Goal: Task Accomplishment & Management: Manage account settings

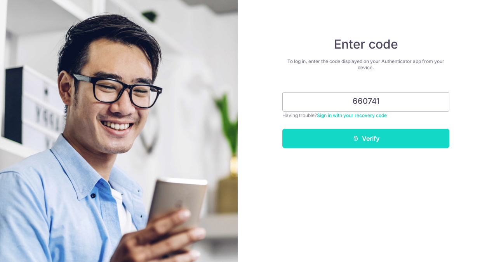
type input "660741"
click at [384, 137] on button "Verify" at bounding box center [366, 138] width 167 height 19
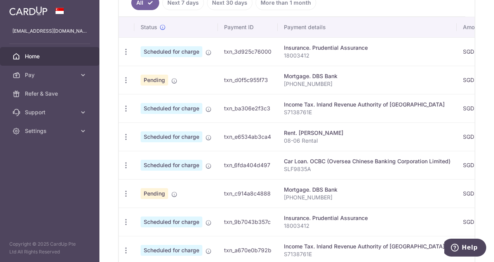
scroll to position [194, 0]
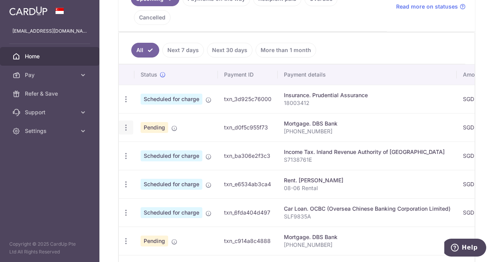
click at [125, 124] on icon "button" at bounding box center [126, 128] width 8 height 8
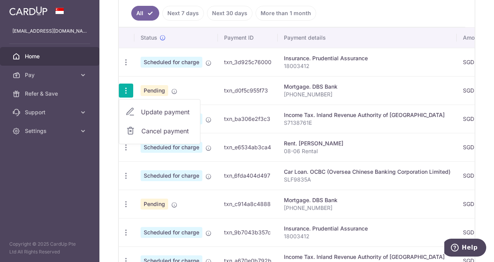
scroll to position [183, 0]
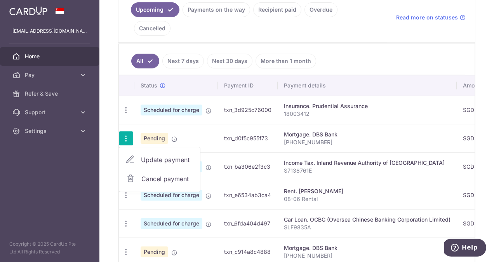
click at [171, 155] on span "Update payment" at bounding box center [167, 159] width 53 height 9
radio input "true"
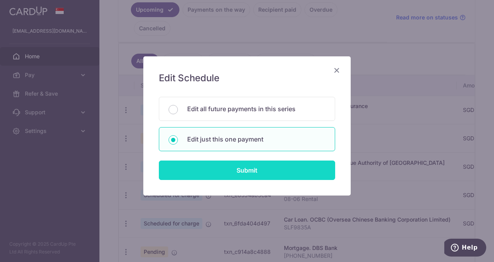
click at [253, 164] on input "Submit" at bounding box center [247, 169] width 176 height 19
radio input "true"
type input "3,410.00"
type input "31/10/2025"
type input "01-5003775-4"
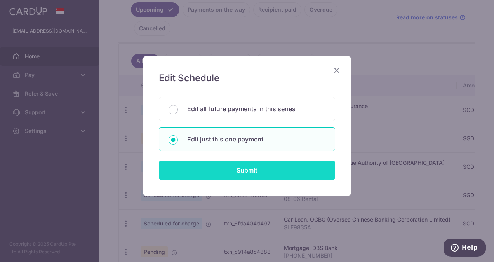
type input "REC185"
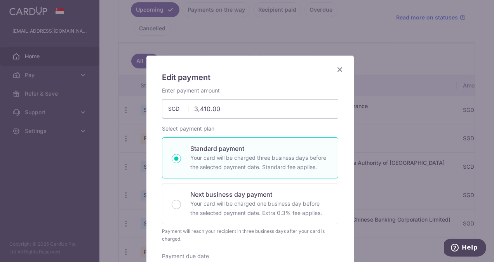
scroll to position [0, 0]
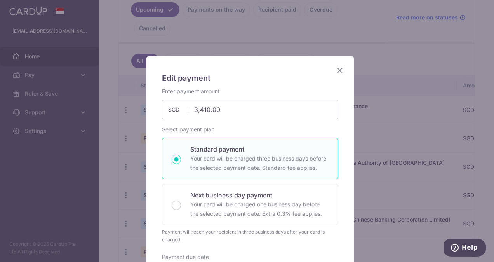
click at [337, 71] on icon "Close" at bounding box center [339, 70] width 9 height 10
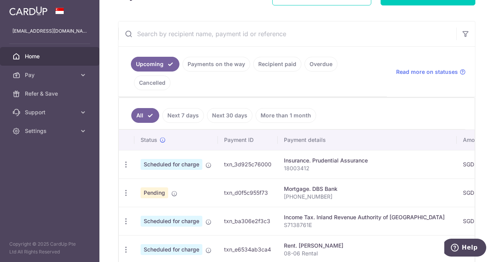
scroll to position [155, 0]
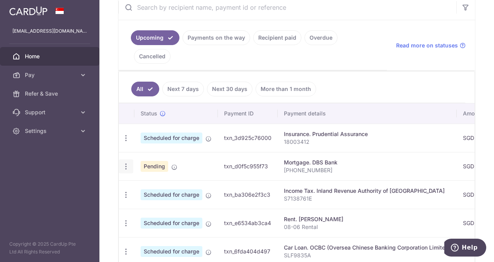
click at [131, 159] on div "Update payment Cancel payment" at bounding box center [126, 166] width 14 height 14
click at [124, 159] on div "Update payment Cancel payment" at bounding box center [126, 166] width 14 height 14
click at [128, 162] on icon "button" at bounding box center [126, 166] width 8 height 8
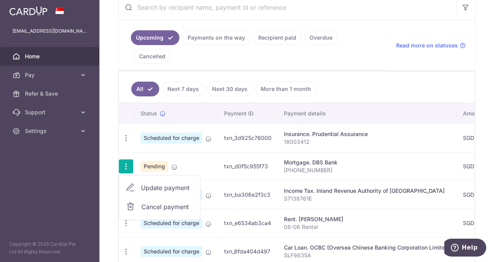
click at [178, 183] on span "Update payment" at bounding box center [167, 187] width 53 height 9
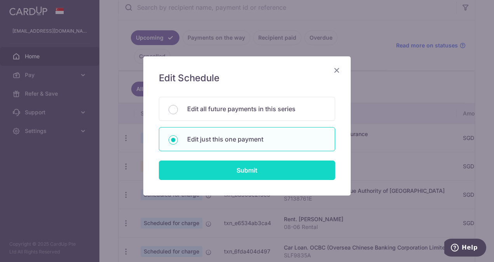
click at [262, 169] on input "Submit" at bounding box center [247, 169] width 176 height 19
radio input "true"
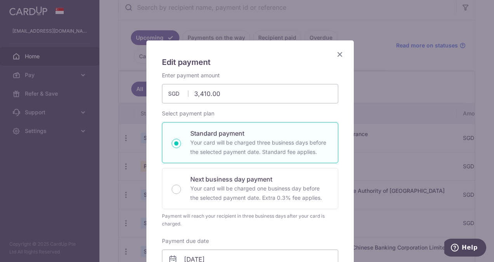
scroll to position [0, 0]
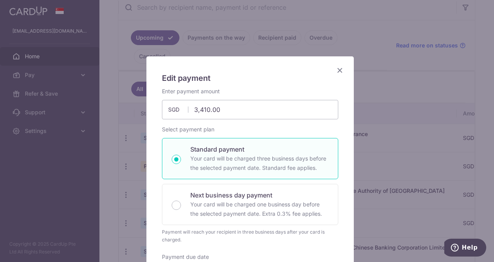
click at [340, 71] on icon "Close" at bounding box center [339, 70] width 9 height 10
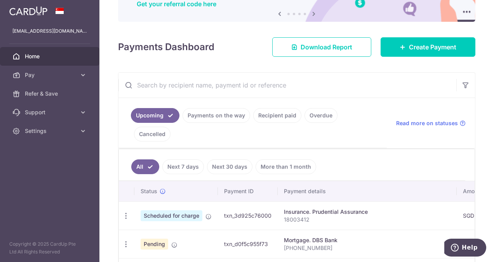
scroll to position [117, 0]
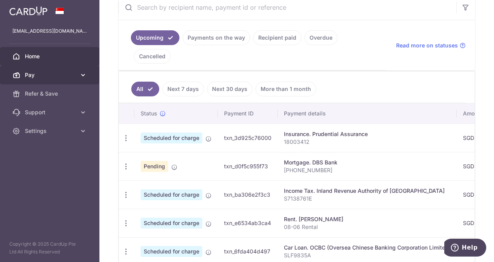
click at [43, 75] on span "Pay" at bounding box center [50, 75] width 51 height 8
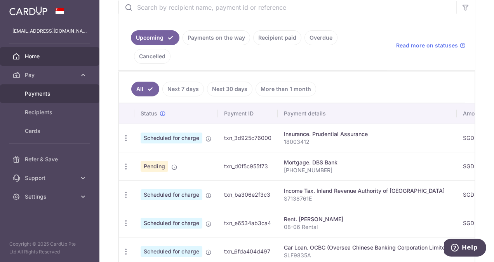
click at [56, 94] on span "Payments" at bounding box center [50, 94] width 51 height 8
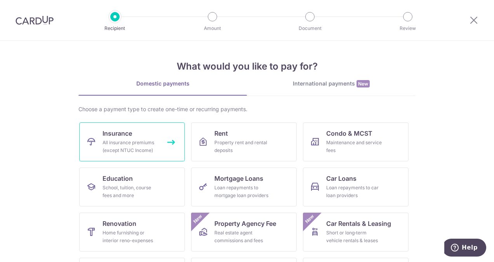
click at [134, 151] on div "All insurance premiums (except NTUC Income)" at bounding box center [131, 147] width 56 height 16
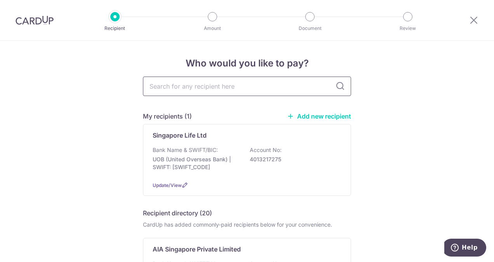
click at [194, 89] on input "text" at bounding box center [247, 86] width 208 height 19
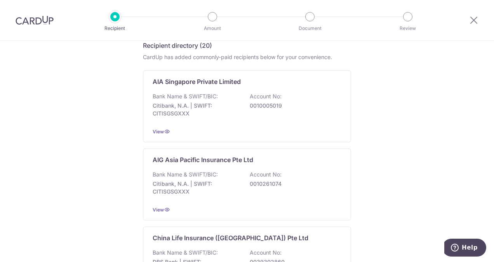
scroll to position [155, 0]
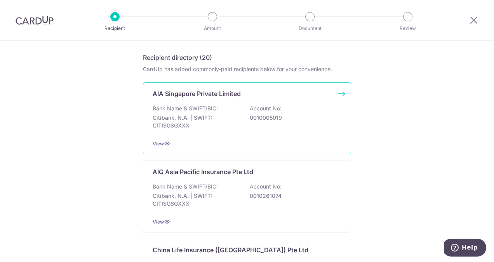
click at [222, 111] on div "Bank Name & SWIFT/BIC: Citibank, N.A. | SWIFT: CITISGSGXXX Account No: 00100050…" at bounding box center [247, 119] width 189 height 29
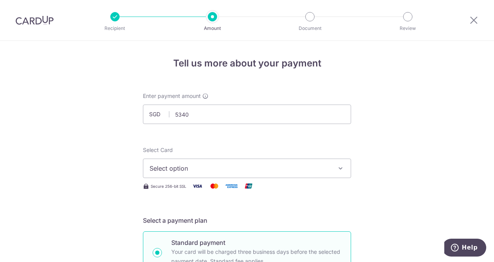
type input "5,340.00"
click at [187, 169] on span "Select option" at bounding box center [240, 168] width 181 height 9
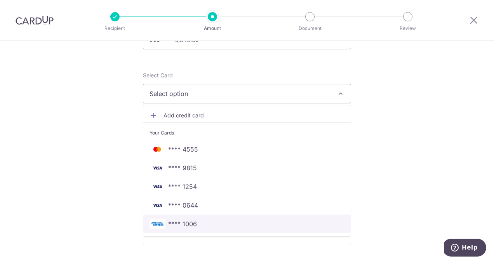
scroll to position [78, 0]
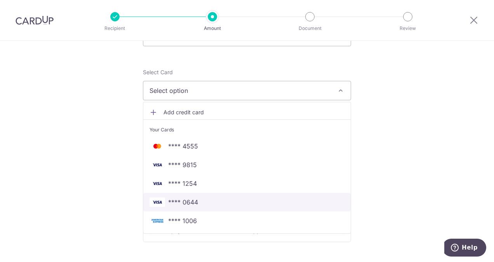
click at [253, 198] on span "**** 0644" at bounding box center [247, 201] width 195 height 9
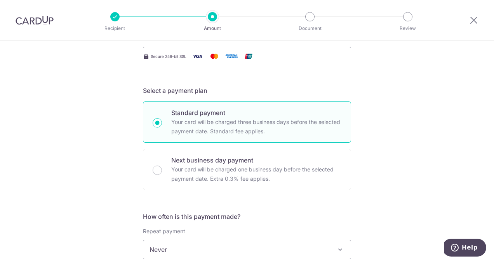
scroll to position [194, 0]
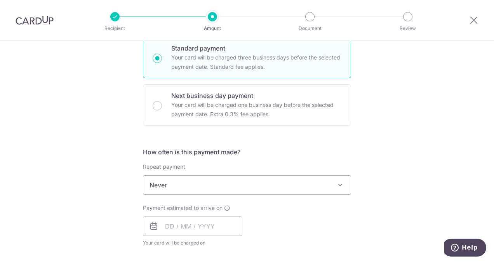
click at [225, 187] on span "Never" at bounding box center [247, 185] width 208 height 19
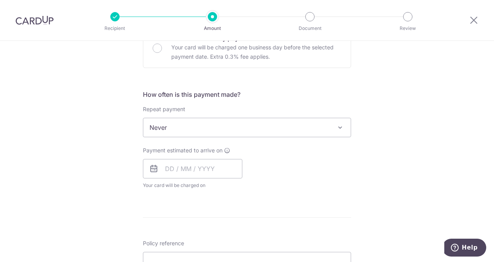
scroll to position [311, 0]
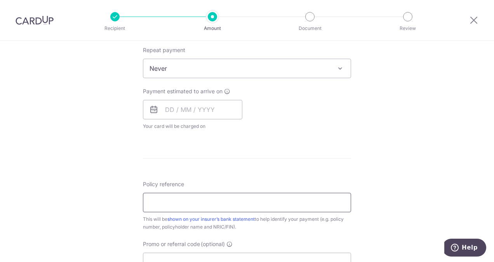
click at [218, 204] on input "Policy reference" at bounding box center [247, 202] width 208 height 19
click at [85, 126] on div "Tell us more about your payment Enter payment amount SGD 5,340.00 5340.00 Selec…" at bounding box center [247, 81] width 494 height 703
click at [163, 110] on input "text" at bounding box center [192, 109] width 99 height 19
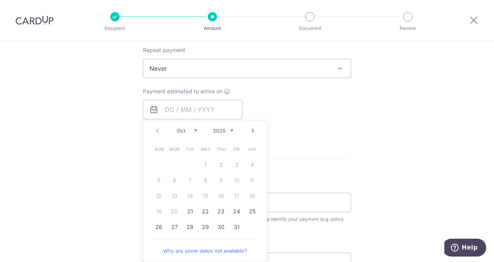
click at [250, 127] on link "Next" at bounding box center [252, 130] width 9 height 9
click at [189, 183] on link "4" at bounding box center [190, 180] width 12 height 12
type input "04/11/2025"
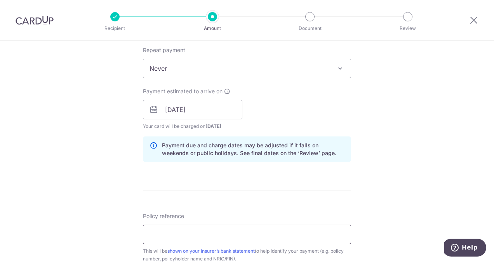
click at [152, 238] on input "Policy reference" at bounding box center [247, 234] width 208 height 19
type input "L544018626"
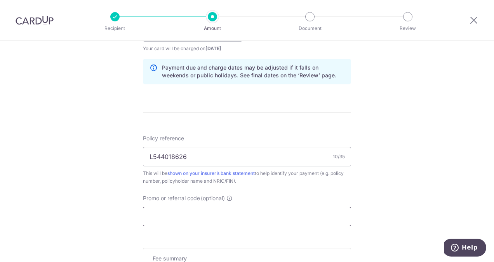
click at [156, 211] on input "Promo or referral code (optional)" at bounding box center [247, 216] width 208 height 19
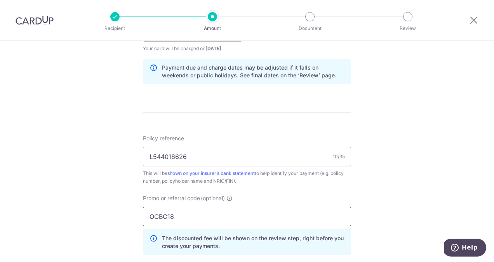
type input "OCBC18"
click at [113, 208] on div "Tell us more about your payment Enter payment amount SGD 5,340.00 5340.00 Selec…" at bounding box center [247, 37] width 494 height 770
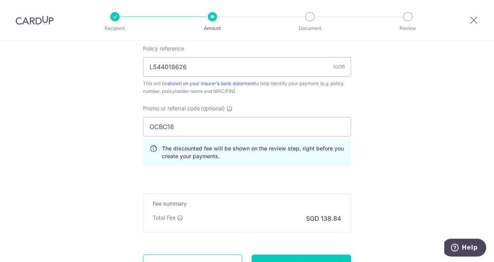
scroll to position [466, 0]
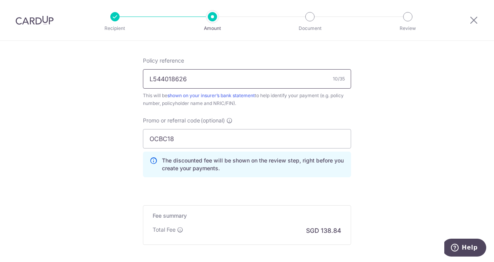
click at [240, 82] on input "L544018626" at bounding box center [247, 78] width 208 height 19
click at [234, 140] on input "OCBC18" at bounding box center [247, 138] width 208 height 19
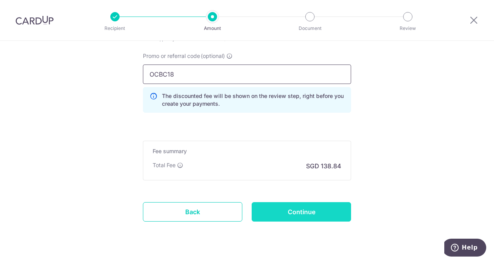
scroll to position [546, 0]
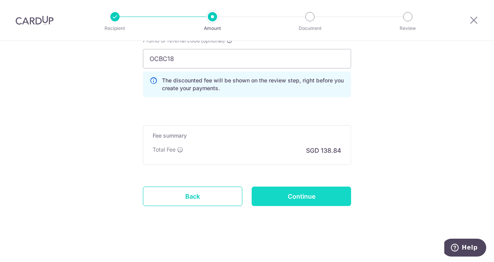
click at [308, 187] on input "Continue" at bounding box center [301, 196] width 99 height 19
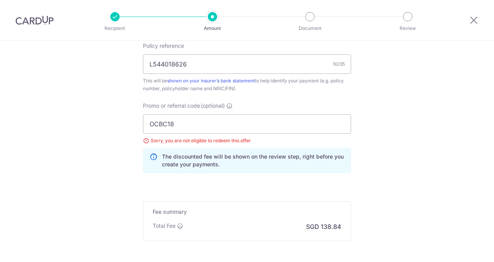
scroll to position [480, 0]
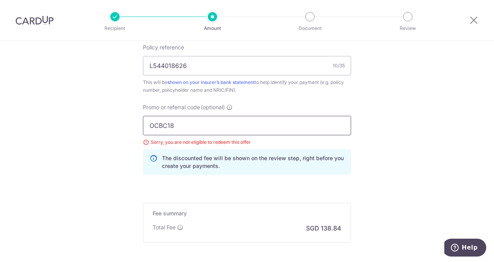
click at [199, 124] on input "OCBC18" at bounding box center [247, 125] width 208 height 19
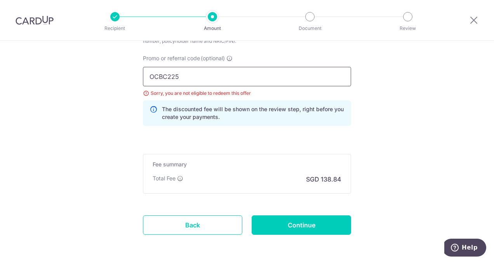
scroll to position [557, 0]
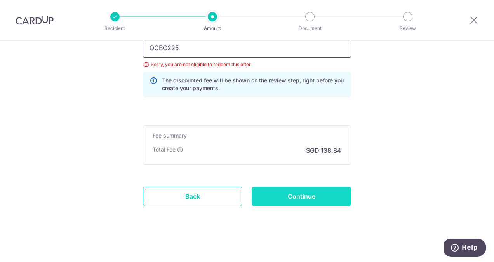
type input "OCBC225"
click at [321, 197] on input "Continue" at bounding box center [301, 196] width 99 height 19
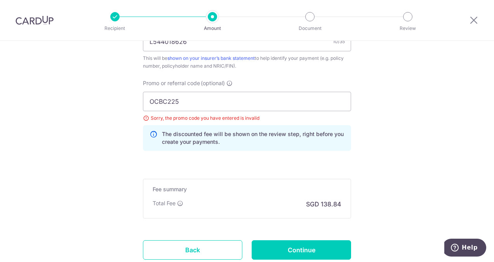
scroll to position [480, 0]
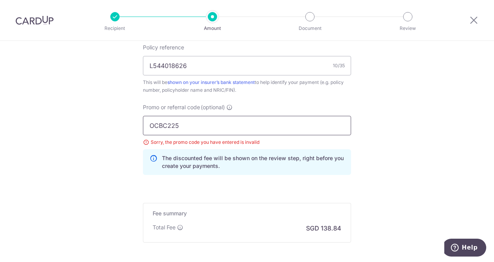
click at [197, 125] on input "OCBC225" at bounding box center [247, 125] width 208 height 19
type input "OCBC195"
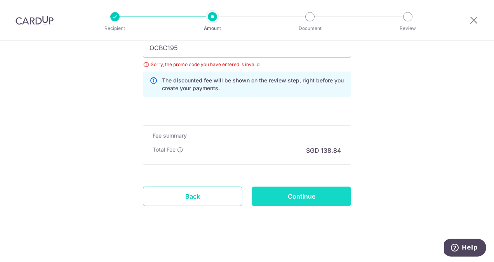
click at [317, 195] on input "Continue" at bounding box center [301, 196] width 99 height 19
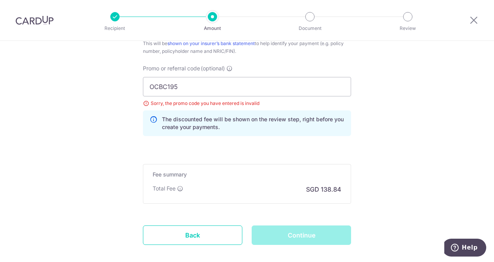
scroll to position [480, 0]
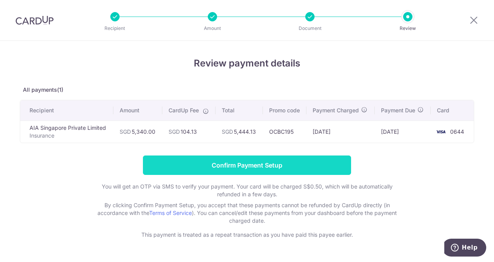
click at [333, 168] on input "Confirm Payment Setup" at bounding box center [247, 164] width 208 height 19
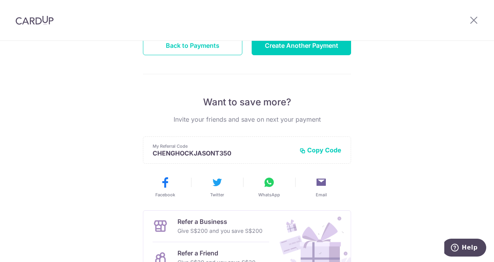
scroll to position [37, 0]
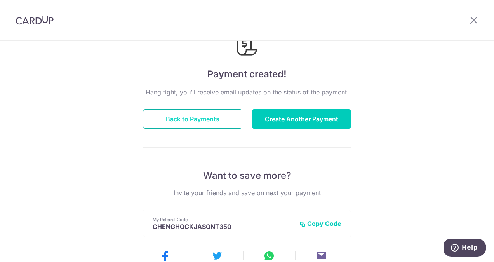
click at [218, 121] on button "Back to Payments" at bounding box center [192, 118] width 99 height 19
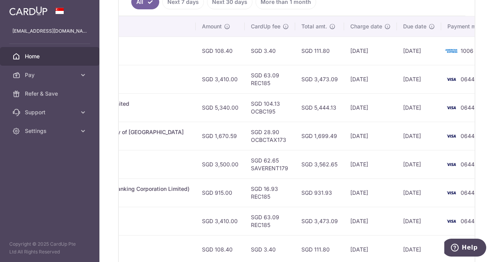
scroll to position [300, 0]
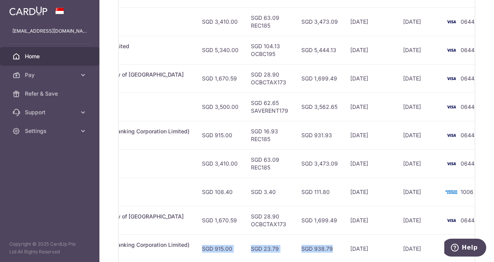
drag, startPoint x: 318, startPoint y: 240, endPoint x: 176, endPoint y: 237, distance: 141.9
click at [176, 237] on tr "Update payment Cancel payment Scheduled for charge txn_452e51aa7b4 Car Loan. OC…" at bounding box center [179, 248] width 643 height 28
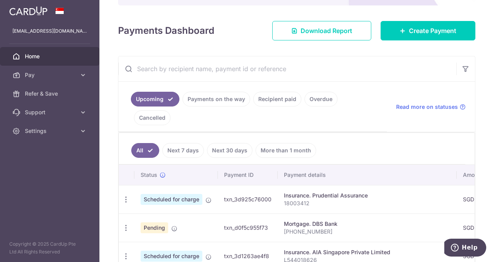
scroll to position [67, 0]
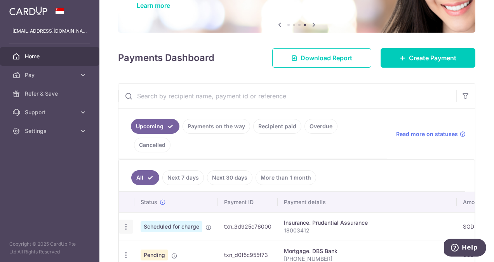
click at [132, 220] on div "Update payment Cancel payment" at bounding box center [126, 227] width 14 height 14
click at [124, 223] on icon "button" at bounding box center [126, 227] width 8 height 8
click at [165, 243] on span "Update payment" at bounding box center [167, 247] width 53 height 9
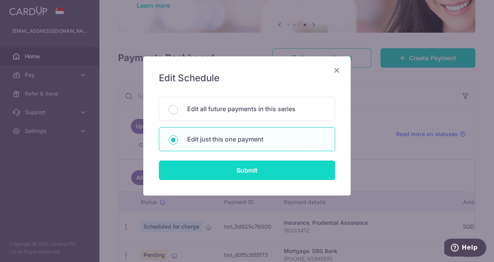
click at [231, 171] on input "Submit" at bounding box center [247, 169] width 176 height 19
radio input "true"
type input "108.40"
type input "[DATE]"
type input "18003412"
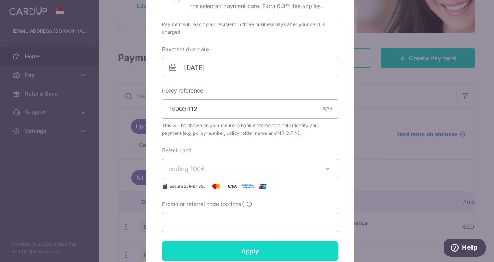
scroll to position [272, 0]
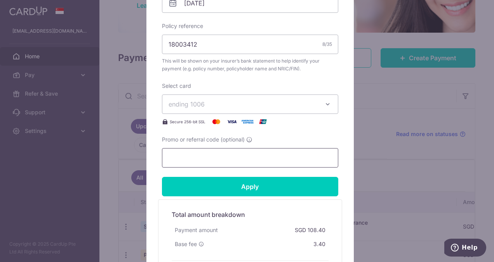
click at [227, 151] on input "Promo or referral code (optional)" at bounding box center [250, 157] width 176 height 19
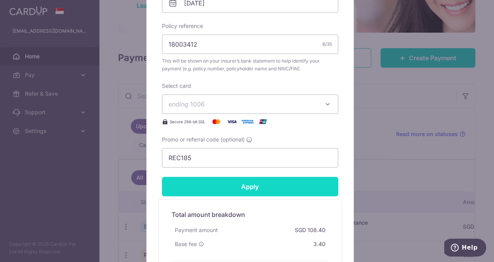
click at [231, 179] on input "Apply" at bounding box center [250, 186] width 176 height 19
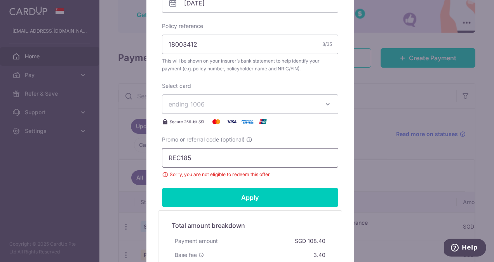
click at [233, 162] on input "REC185" at bounding box center [250, 157] width 176 height 19
type input "R"
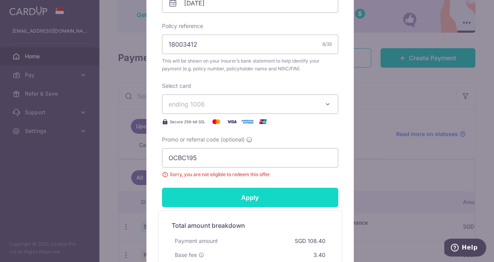
click at [242, 200] on input "Apply" at bounding box center [250, 197] width 176 height 19
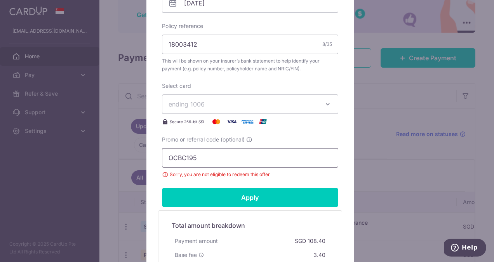
click at [261, 157] on input "OCBC195" at bounding box center [250, 157] width 176 height 19
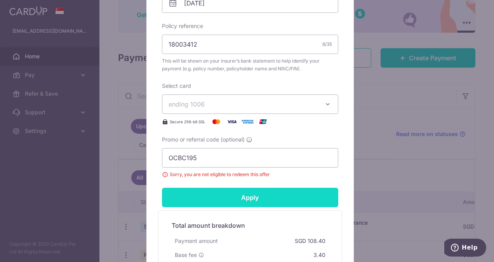
click at [277, 195] on input "Apply" at bounding box center [250, 197] width 176 height 19
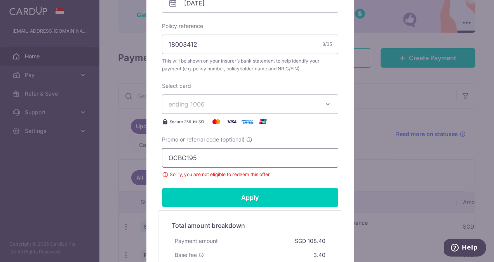
click at [256, 152] on input "OCBC195" at bounding box center [250, 157] width 176 height 19
type input "O"
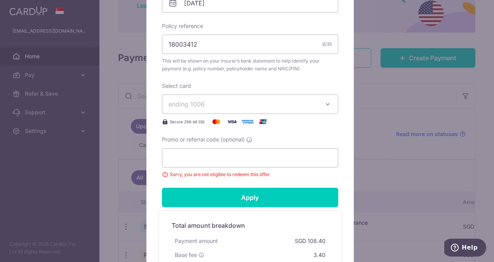
click at [384, 150] on div "Edit payment By clicking apply, you will make changes to all payments to Pruden…" at bounding box center [247, 131] width 494 height 262
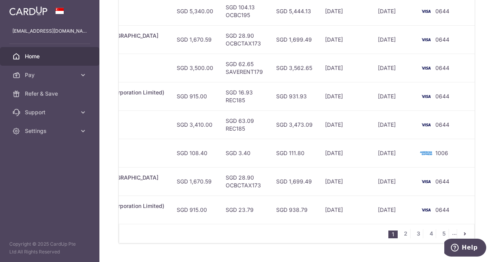
scroll to position [0, 279]
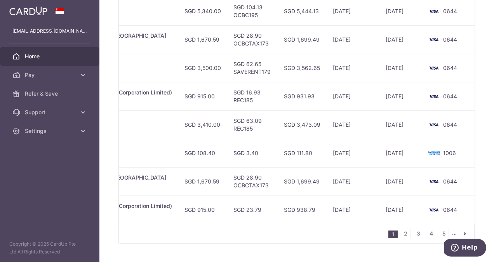
drag, startPoint x: 324, startPoint y: 198, endPoint x: 282, endPoint y: 206, distance: 42.6
click at [282, 206] on div "Status Payment ID Payment details Amount CardUp fee Total amt. Charge date Due …" at bounding box center [297, 81] width 356 height 323
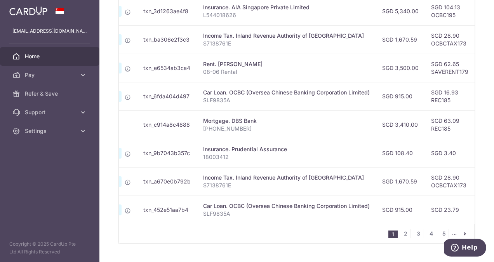
scroll to position [0, 0]
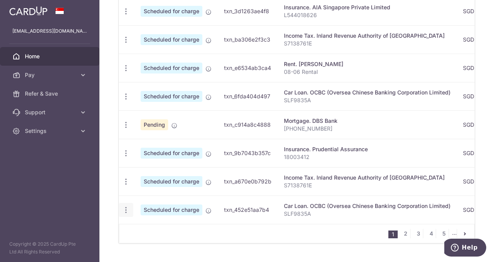
click at [122, 206] on icon "button" at bounding box center [126, 210] width 8 height 8
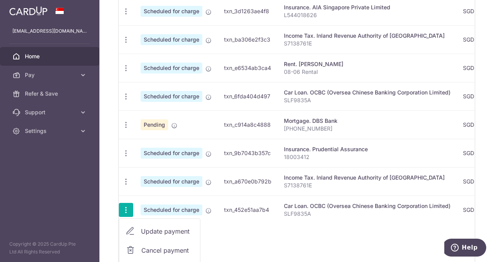
click at [167, 227] on span "Update payment" at bounding box center [167, 231] width 53 height 9
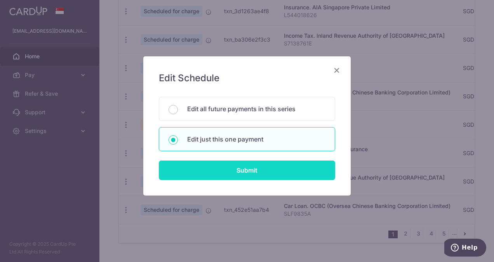
click at [247, 167] on input "Submit" at bounding box center [247, 169] width 176 height 19
radio input "true"
type input "915.00"
type input "[DATE]"
type input "SLF9835A"
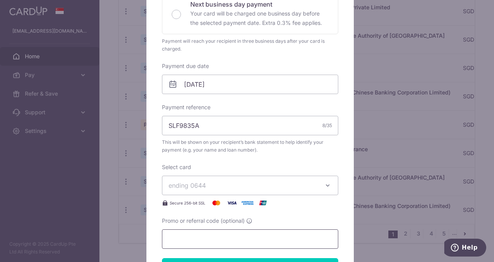
scroll to position [233, 0]
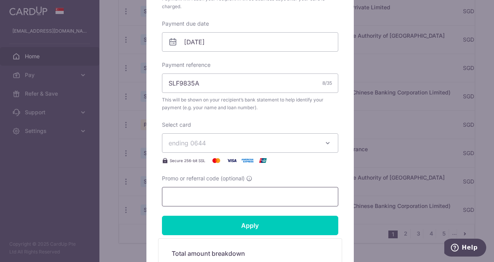
click at [214, 194] on input "Promo or referral code (optional)" at bounding box center [250, 196] width 176 height 19
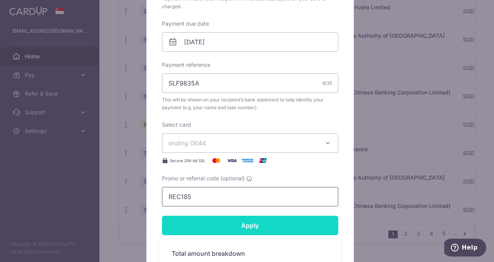
type input "REC185"
click at [238, 233] on input "Apply" at bounding box center [250, 225] width 176 height 19
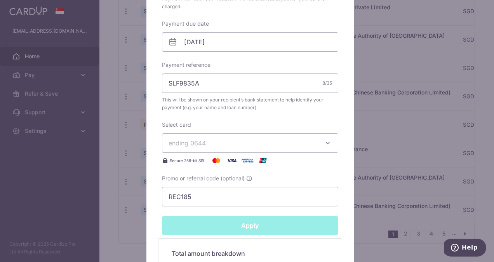
type input "Successfully Applied"
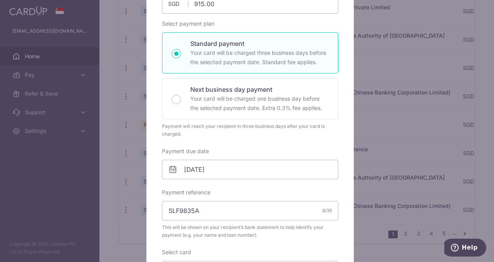
scroll to position [66, 0]
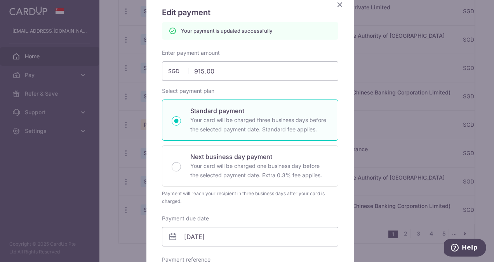
click at [339, 6] on icon "Close" at bounding box center [339, 5] width 9 height 10
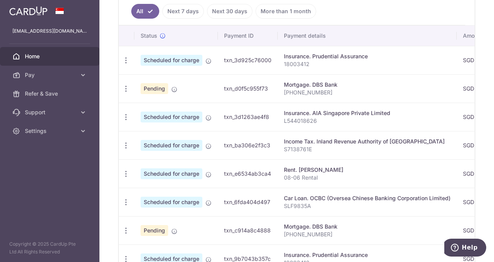
scroll to position [311, 0]
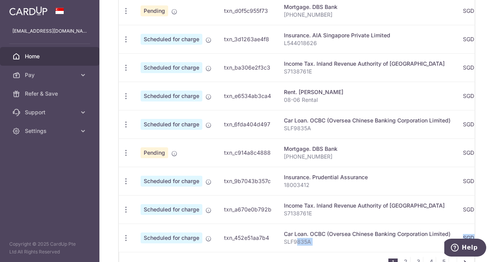
drag, startPoint x: 296, startPoint y: 230, endPoint x: 375, endPoint y: 234, distance: 78.6
click at [375, 234] on div "Status Payment ID Payment details Amount CardUp fee Total amt. Charge date Due …" at bounding box center [297, 109] width 356 height 323
click at [309, 252] on div "1 2 3 4 5 ..." at bounding box center [297, 261] width 356 height 19
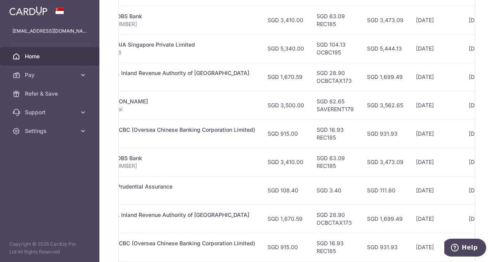
scroll to position [339, 0]
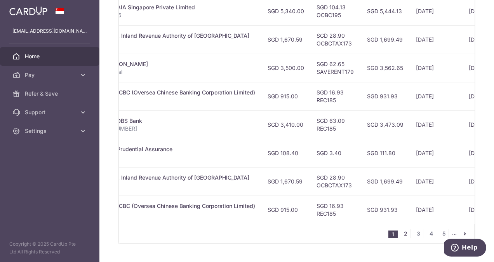
click at [404, 229] on link "2" at bounding box center [405, 233] width 9 height 9
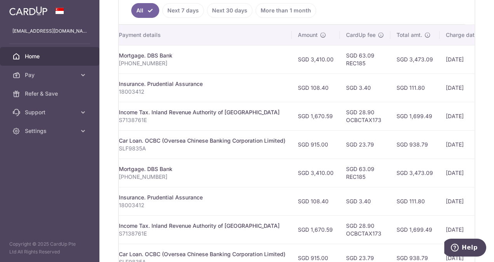
scroll to position [222, 0]
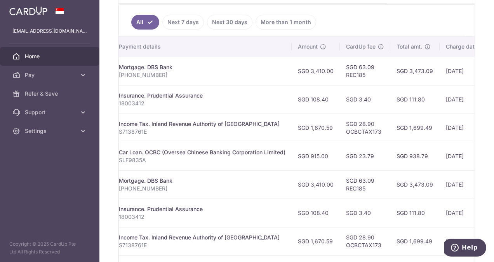
drag, startPoint x: 289, startPoint y: 262, endPoint x: 281, endPoint y: 262, distance: 8.2
click at [281, 262] on html "jason_united@yahoo.com.sg Home Pay Payments Recipients Cards Refer & Save Suppo…" at bounding box center [247, 131] width 494 height 262
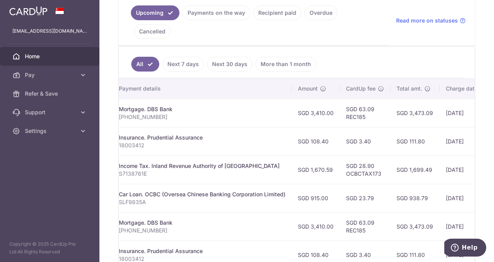
scroll to position [300, 0]
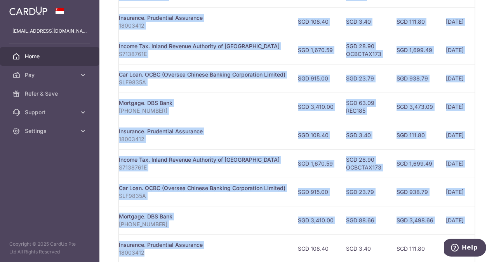
drag, startPoint x: 260, startPoint y: 240, endPoint x: 246, endPoint y: 241, distance: 14.0
click at [246, 241] on div "Status Payment ID Payment details Amount CardUp fee Total amt. Charge date Due …" at bounding box center [297, 111] width 356 height 304
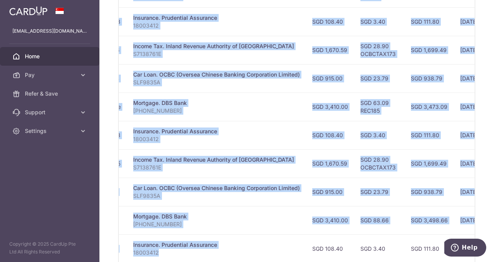
scroll to position [0, 147]
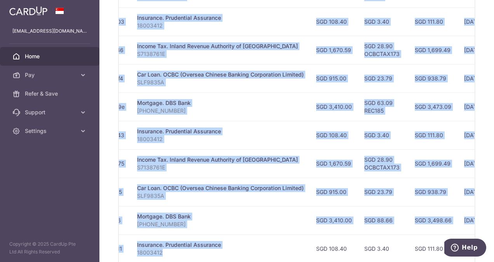
click at [280, 220] on p "[PHONE_NUMBER]" at bounding box center [220, 224] width 167 height 8
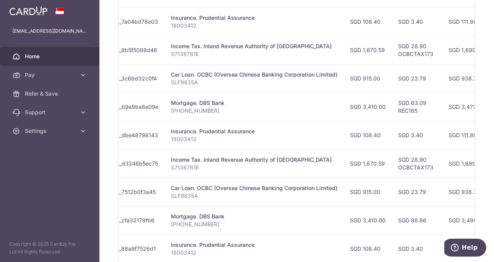
scroll to position [0, 91]
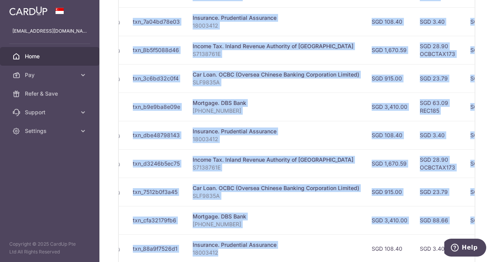
drag, startPoint x: 265, startPoint y: 240, endPoint x: 246, endPoint y: 241, distance: 18.7
click at [246, 241] on div "Status Payment ID Payment details Amount CardUp fee Total amt. Charge date Due …" at bounding box center [297, 111] width 356 height 304
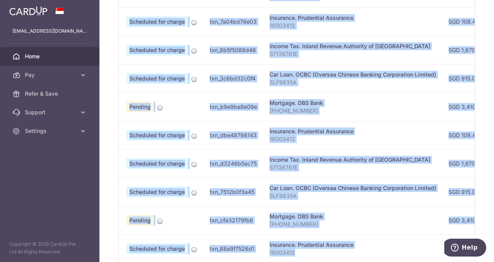
scroll to position [0, 0]
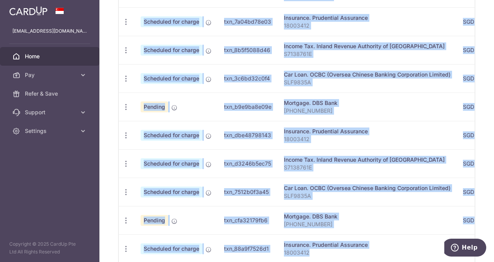
click at [328, 70] on td "Car Loan. OCBC (Oversea Chinese Banking Corporation Limited) SLF9835A" at bounding box center [367, 78] width 179 height 28
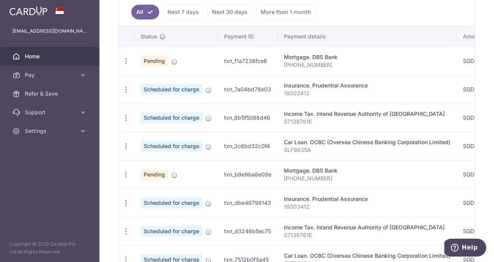
scroll to position [222, 0]
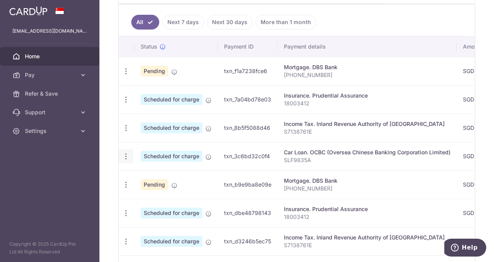
click at [123, 152] on icon "button" at bounding box center [126, 156] width 8 height 8
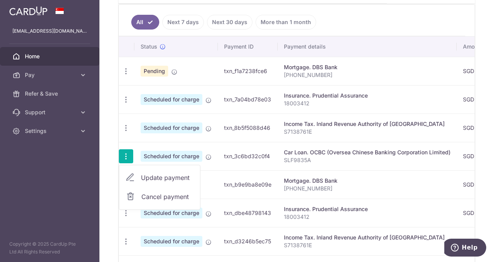
click at [169, 173] on span "Update payment" at bounding box center [167, 177] width 53 height 9
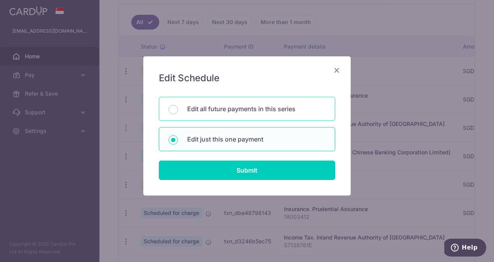
click at [183, 108] on div "Edit all future payments in this series" at bounding box center [247, 109] width 176 height 24
radio input "true"
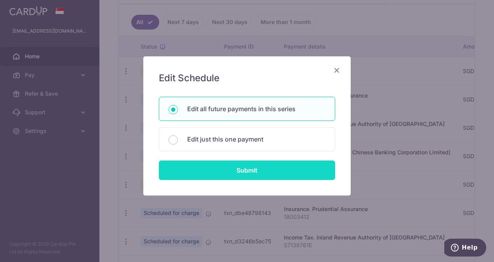
click at [214, 166] on input "Submit" at bounding box center [247, 169] width 176 height 19
radio input "true"
type input "915.00"
type input "SLF9835A"
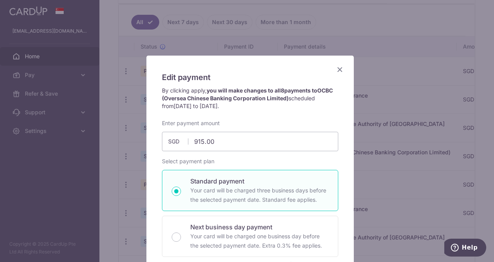
scroll to position [0, 0]
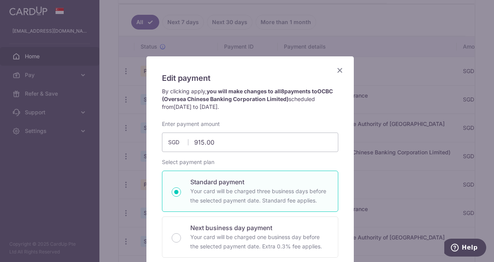
click at [335, 74] on icon "Close" at bounding box center [339, 70] width 9 height 10
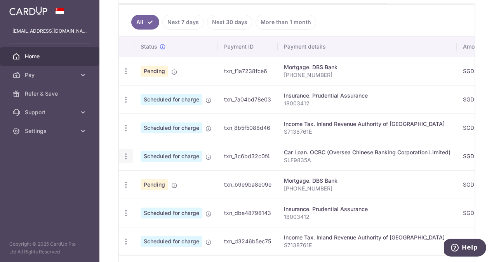
click at [123, 152] on icon "button" at bounding box center [126, 156] width 8 height 8
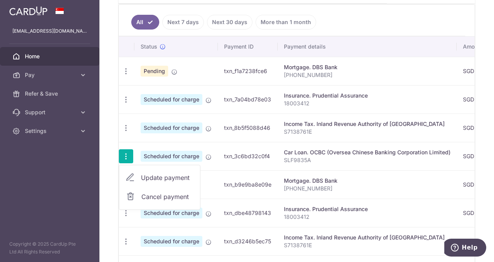
click at [162, 173] on span "Update payment" at bounding box center [167, 177] width 53 height 9
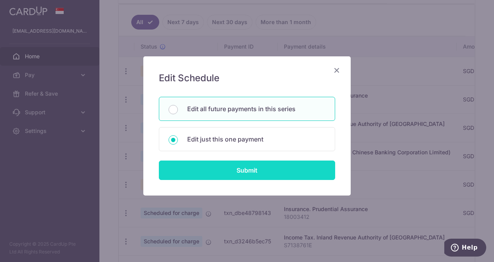
click at [221, 165] on input "Submit" at bounding box center [247, 169] width 176 height 19
radio input "true"
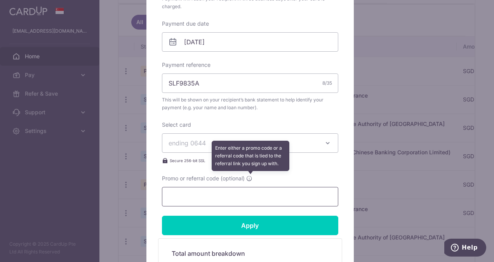
scroll to position [350, 0]
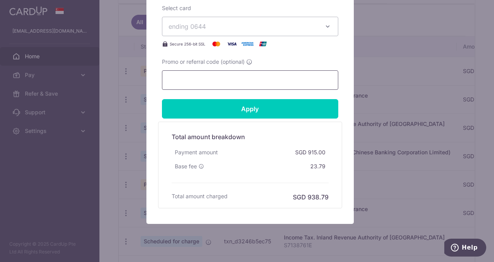
click at [226, 80] on input "Promo or referral code (optional)" at bounding box center [250, 79] width 176 height 19
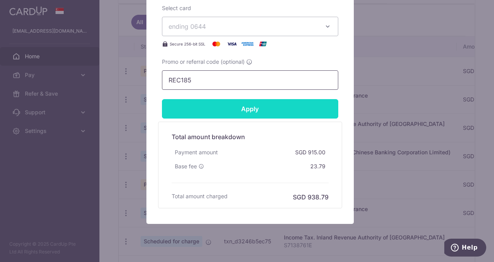
type input "REC185"
click at [253, 106] on input "Apply" at bounding box center [250, 108] width 176 height 19
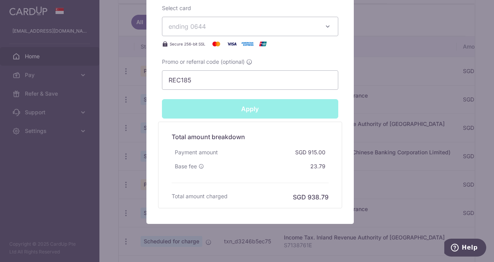
type input "Successfully Applied"
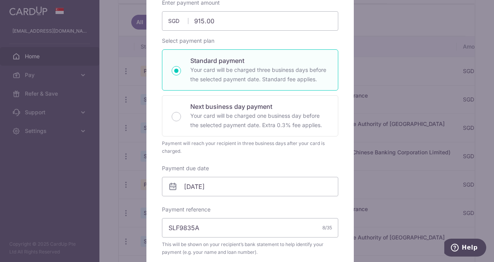
scroll to position [27, 0]
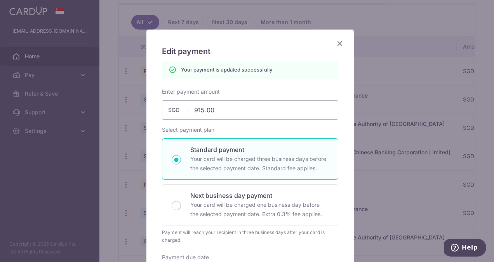
click at [337, 43] on icon "Close" at bounding box center [339, 43] width 9 height 10
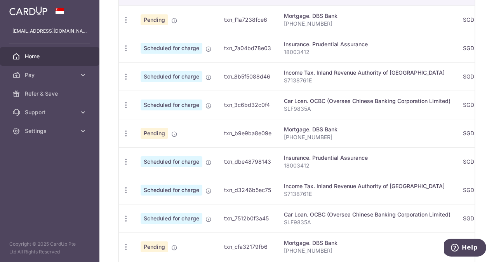
scroll to position [300, 0]
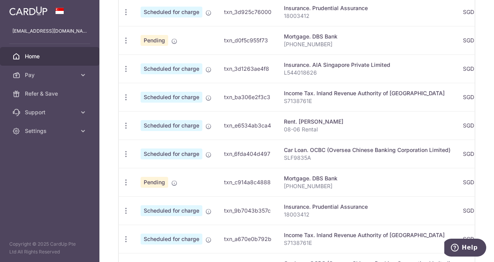
scroll to position [339, 0]
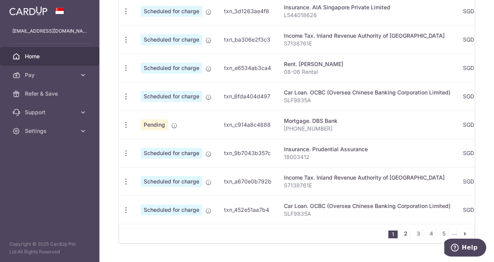
click at [401, 229] on link "2" at bounding box center [405, 233] width 9 height 9
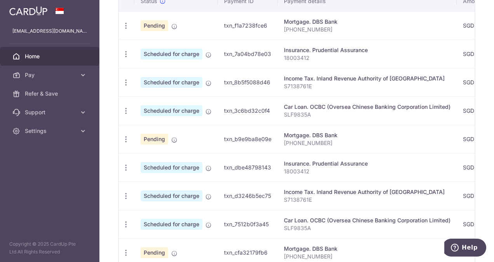
scroll to position [280, 0]
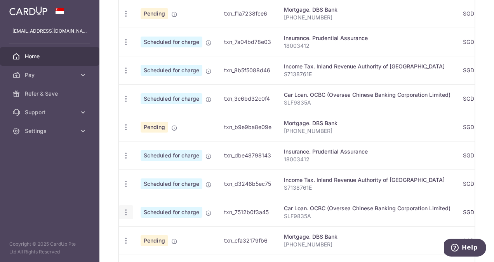
click at [124, 208] on icon "button" at bounding box center [126, 212] width 8 height 8
click at [169, 229] on span "Update payment" at bounding box center [167, 233] width 53 height 9
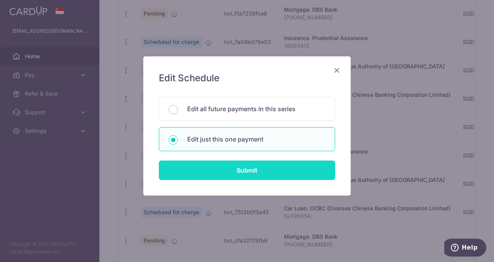
click at [277, 169] on input "Submit" at bounding box center [247, 169] width 176 height 19
radio input "true"
type input "915.00"
type input "13/02/2026"
type input "SLF9835A"
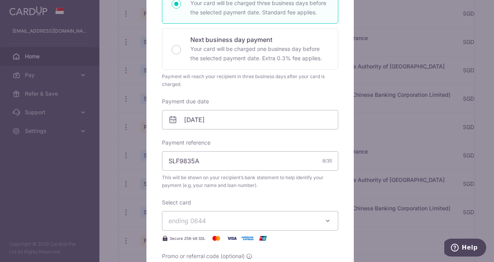
scroll to position [194, 0]
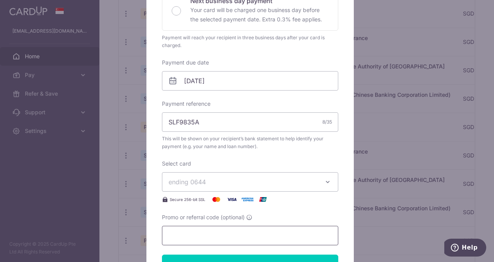
click at [226, 228] on input "Promo or referral code (optional)" at bounding box center [250, 235] width 176 height 19
type input "O"
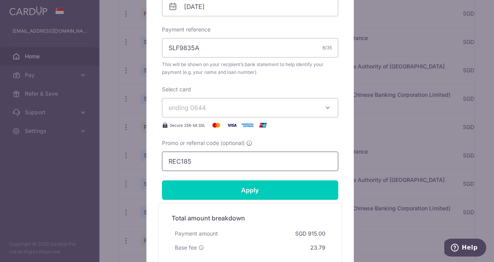
scroll to position [272, 0]
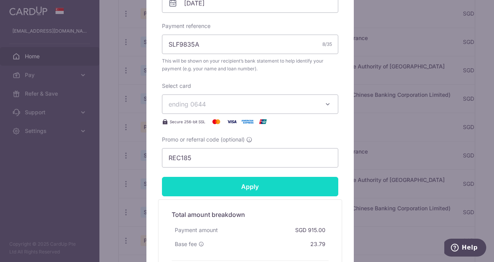
click at [254, 187] on input "Apply" at bounding box center [250, 186] width 176 height 19
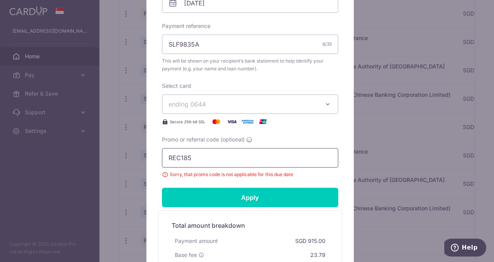
click at [235, 156] on input "REC185" at bounding box center [250, 157] width 176 height 19
type input "R"
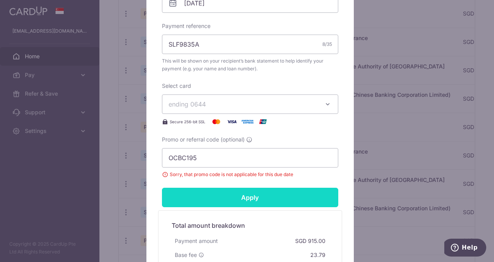
click at [288, 192] on input "Apply" at bounding box center [250, 197] width 176 height 19
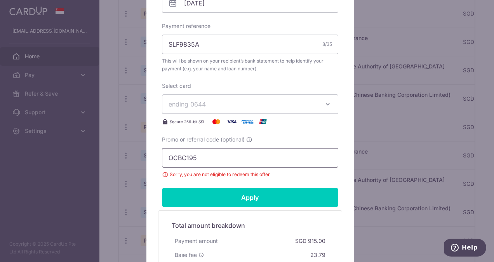
click at [266, 160] on input "OCBC195" at bounding box center [250, 157] width 176 height 19
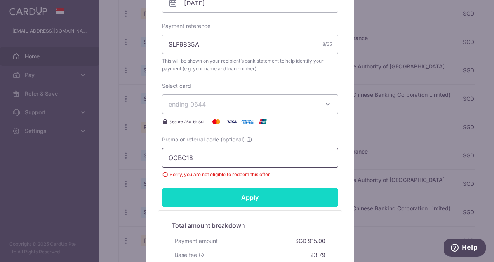
type input "OCBC18"
click at [219, 192] on input "Apply" at bounding box center [250, 197] width 176 height 19
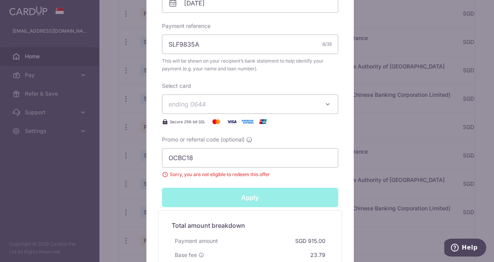
type input "Successfully Applied"
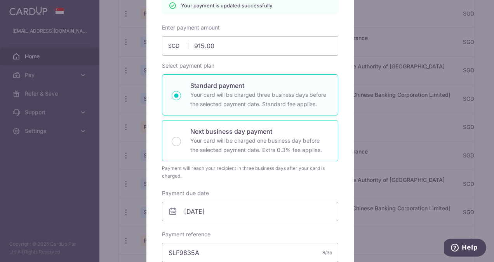
scroll to position [27, 0]
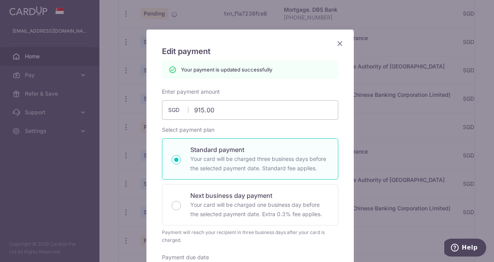
click at [337, 43] on icon "Close" at bounding box center [339, 43] width 9 height 10
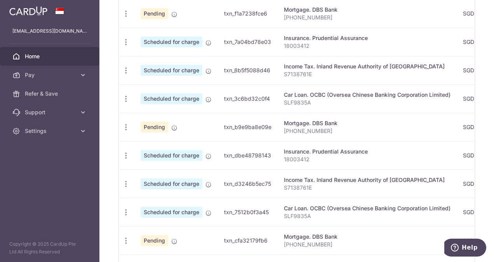
scroll to position [309, 0]
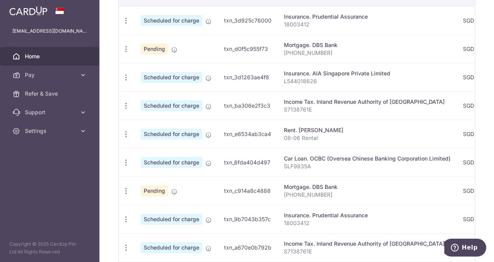
scroll to position [311, 0]
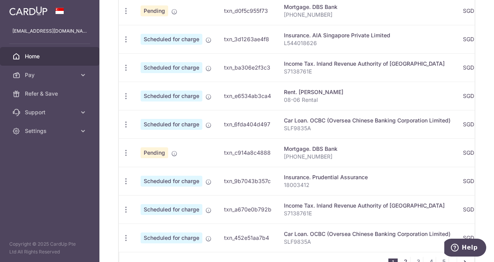
click at [404, 257] on link "2" at bounding box center [405, 261] width 9 height 9
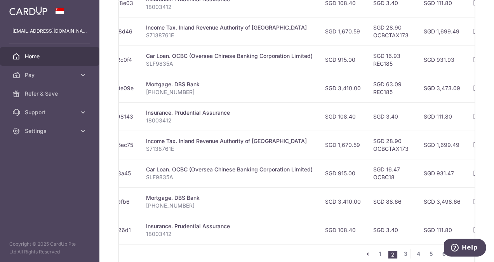
scroll to position [0, 140]
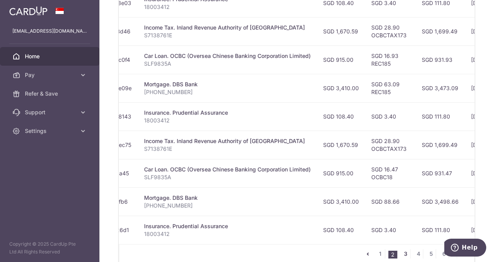
click at [403, 249] on link "3" at bounding box center [405, 253] width 9 height 9
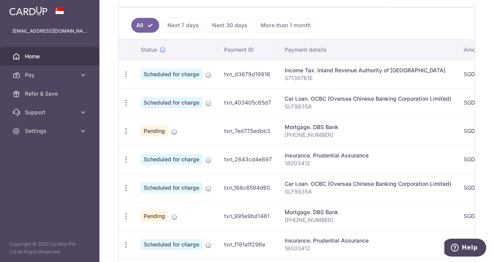
scroll to position [202, 0]
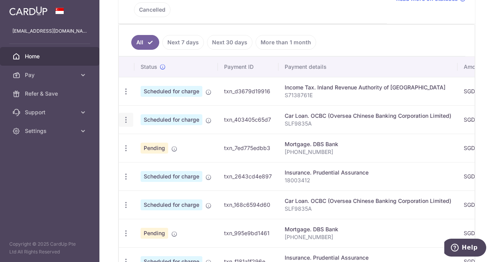
click at [124, 116] on icon "button" at bounding box center [126, 120] width 8 height 8
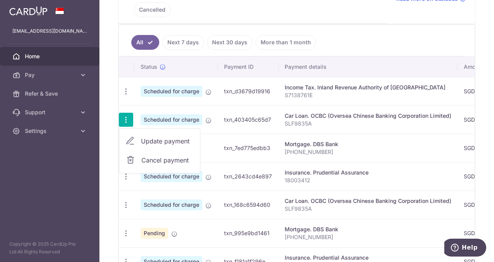
click at [158, 136] on span "Update payment" at bounding box center [167, 140] width 53 height 9
radio input "true"
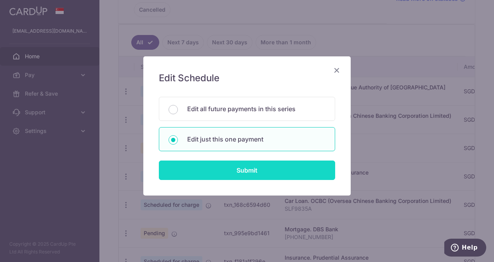
click at [246, 167] on input "Submit" at bounding box center [247, 169] width 176 height 19
radio input "true"
type input "915.00"
type input "13/03/2026"
type input "SLF9835A"
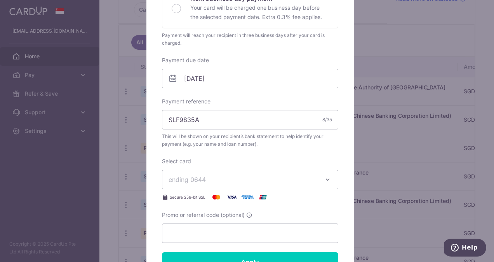
scroll to position [272, 0]
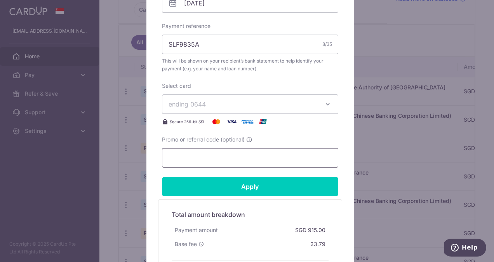
click at [235, 160] on input "Promo or referral code (optional)" at bounding box center [250, 157] width 176 height 19
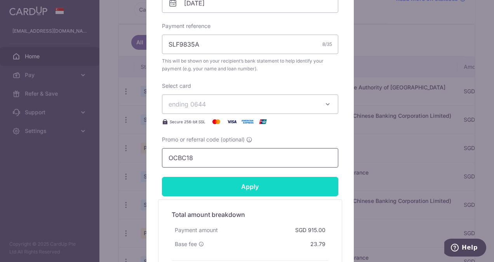
type input "OCBC18"
click at [279, 180] on input "Apply" at bounding box center [250, 186] width 176 height 19
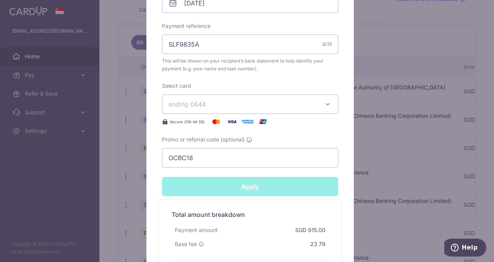
type input "Successfully Applied"
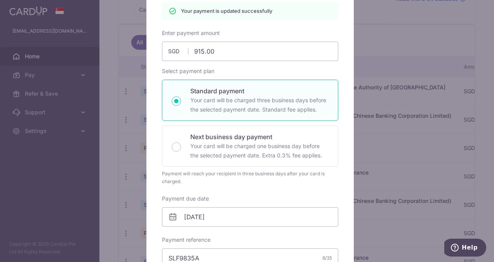
scroll to position [27, 0]
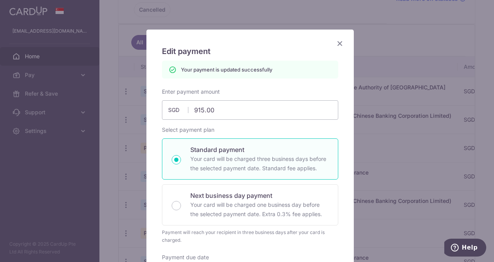
click at [338, 42] on icon "Close" at bounding box center [339, 43] width 9 height 10
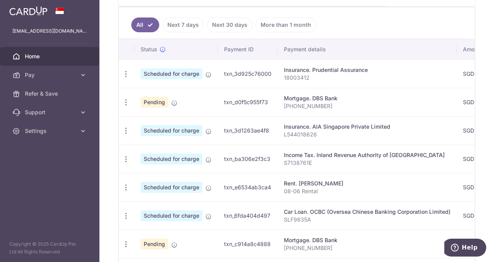
scroll to position [311, 0]
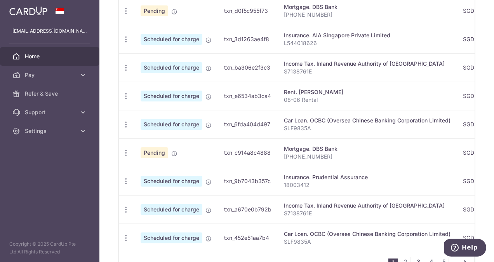
click at [418, 257] on link "3" at bounding box center [418, 261] width 9 height 9
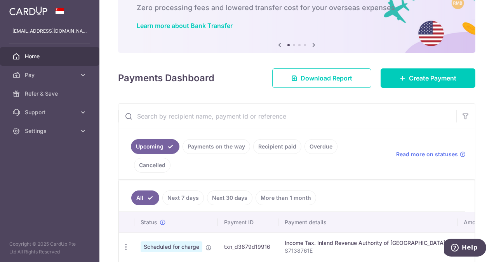
scroll to position [202, 0]
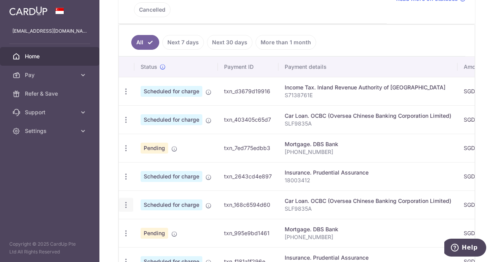
click at [126, 201] on icon "button" at bounding box center [126, 205] width 8 height 8
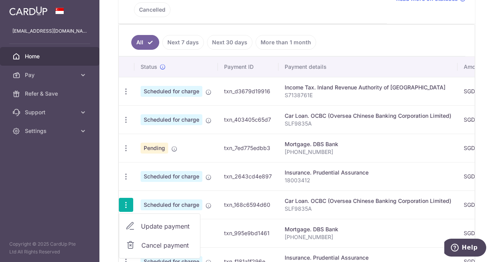
click at [150, 222] on span "Update payment" at bounding box center [167, 226] width 53 height 9
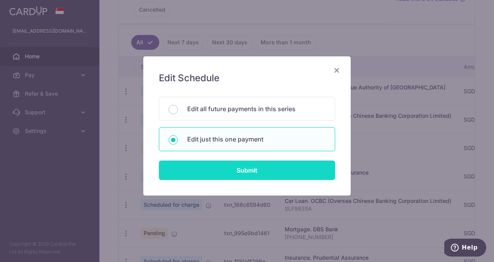
click at [267, 166] on input "Submit" at bounding box center [247, 169] width 176 height 19
radio input "true"
type input "915.00"
type input "13/04/2026"
type input "SLF9835A"
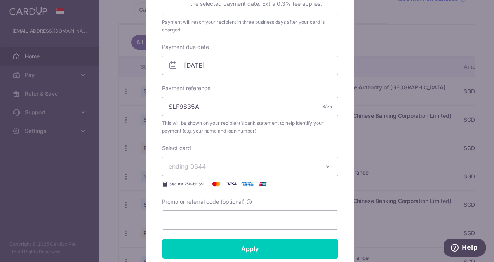
scroll to position [272, 0]
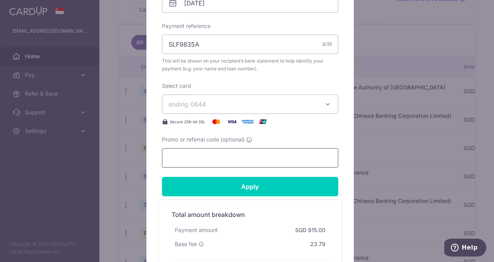
click at [239, 159] on input "Promo or referral code (optional)" at bounding box center [250, 157] width 176 height 19
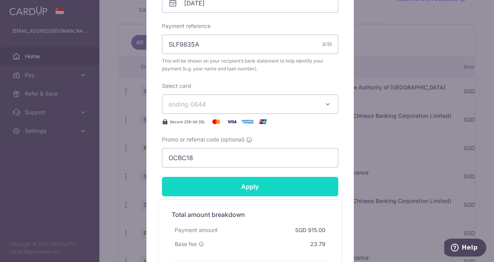
click at [250, 183] on input "Apply" at bounding box center [250, 186] width 176 height 19
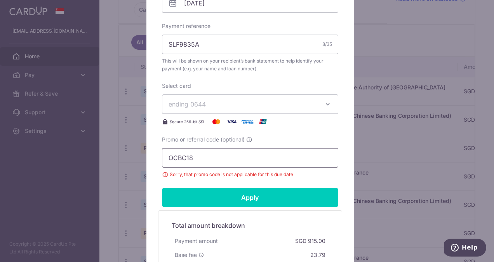
click at [220, 159] on input "OCBC18" at bounding box center [250, 157] width 176 height 19
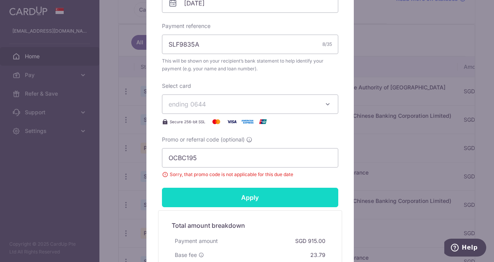
click at [260, 194] on input "Apply" at bounding box center [250, 197] width 176 height 19
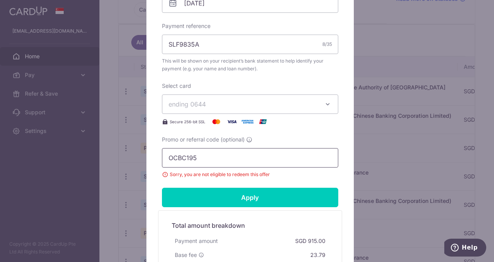
click at [234, 156] on input "OCBC195" at bounding box center [250, 157] width 176 height 19
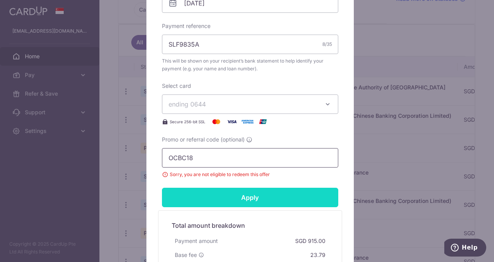
type input "OCBC18"
click at [270, 197] on input "Apply" at bounding box center [250, 197] width 176 height 19
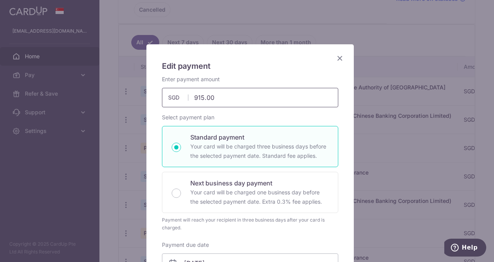
scroll to position [0, 0]
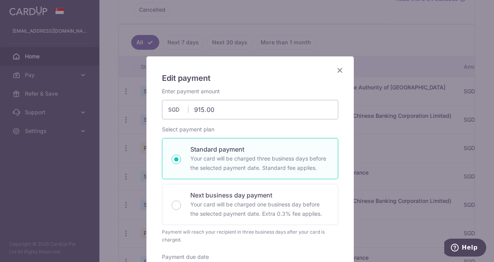
click at [336, 72] on icon "Close" at bounding box center [339, 70] width 9 height 10
